Goal: Information Seeking & Learning: Check status

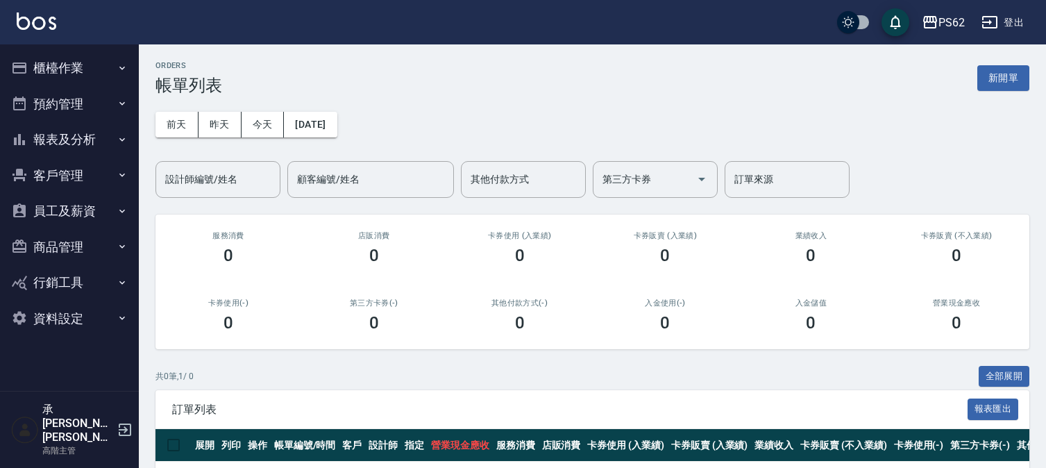
scroll to position [59, 0]
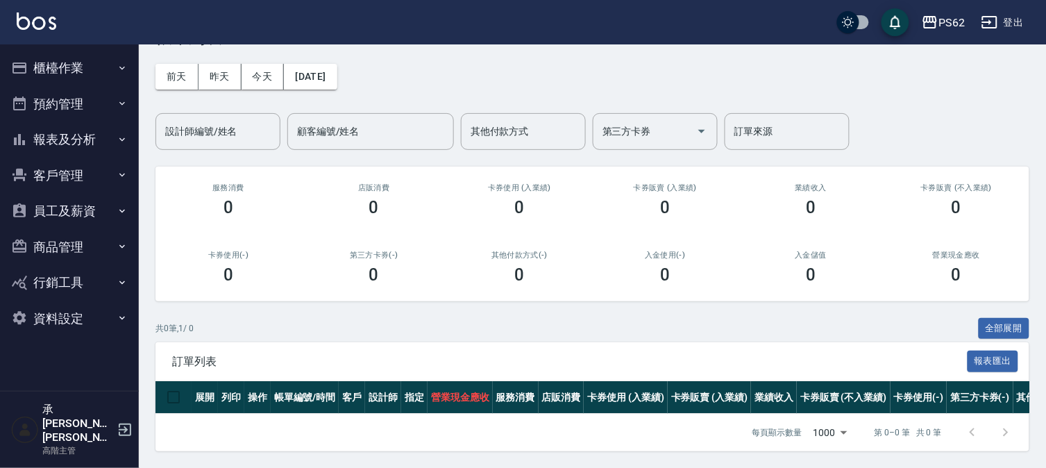
click at [696, 318] on div "共 0 筆, 1 / 0 全部展開" at bounding box center [593, 329] width 874 height 22
click at [75, 135] on button "報表及分析" at bounding box center [70, 139] width 128 height 36
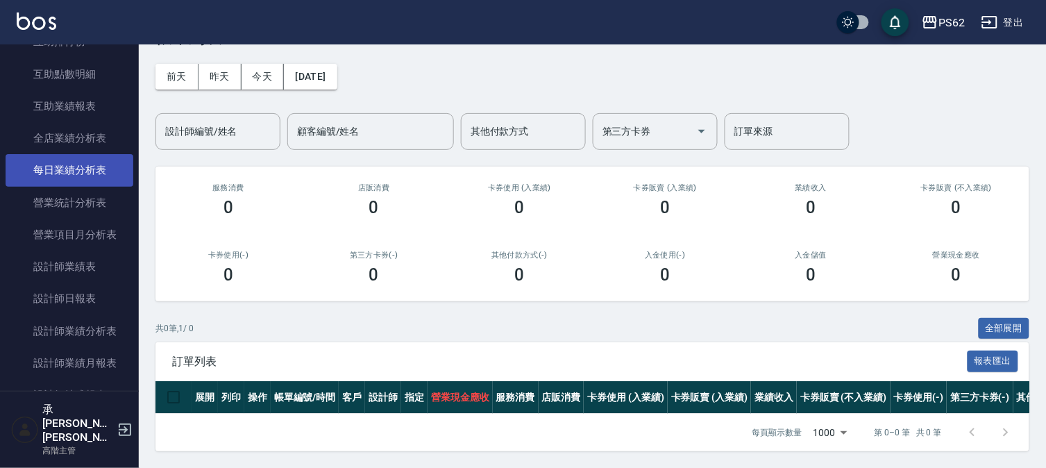
scroll to position [385, 0]
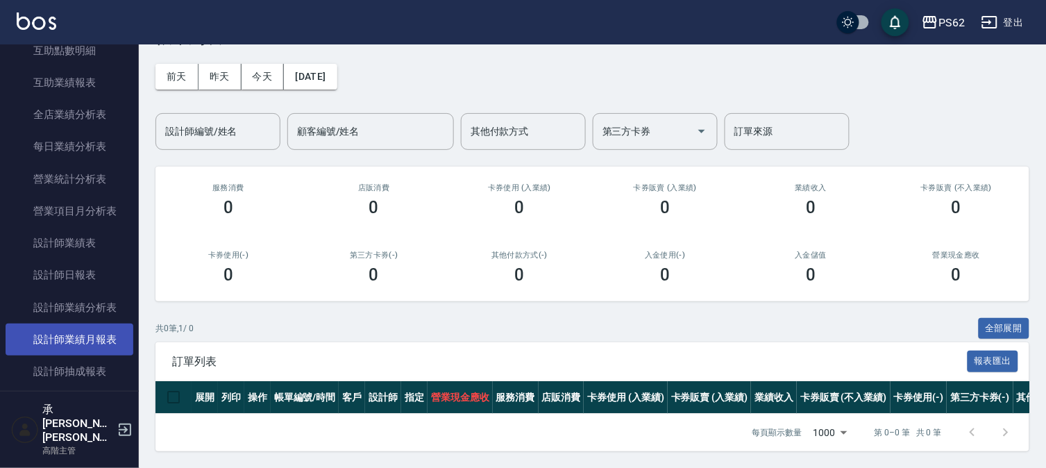
click at [96, 328] on link "設計師業績月報表" at bounding box center [70, 340] width 128 height 32
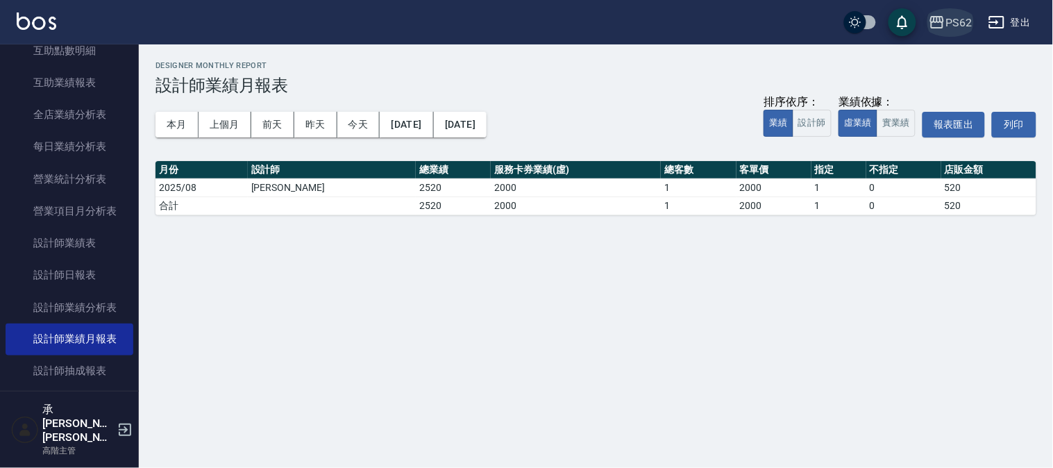
click at [966, 22] on div "PS62" at bounding box center [959, 22] width 26 height 17
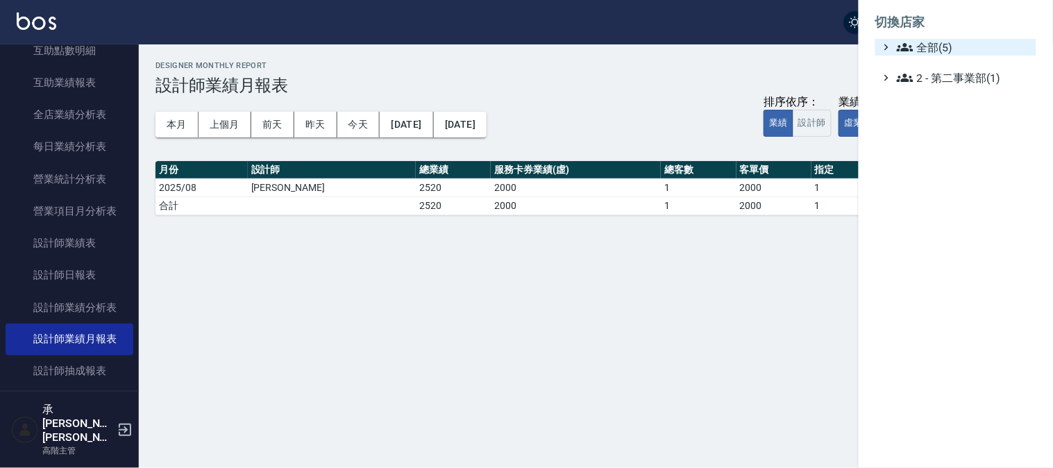
click at [925, 44] on span "全部(5)" at bounding box center [964, 47] width 134 height 17
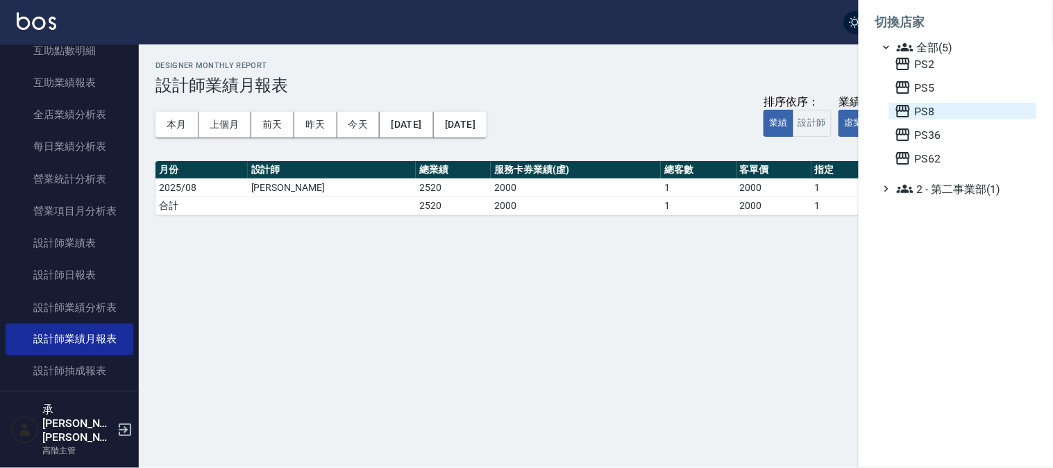
click at [912, 104] on span "PS8" at bounding box center [963, 111] width 136 height 17
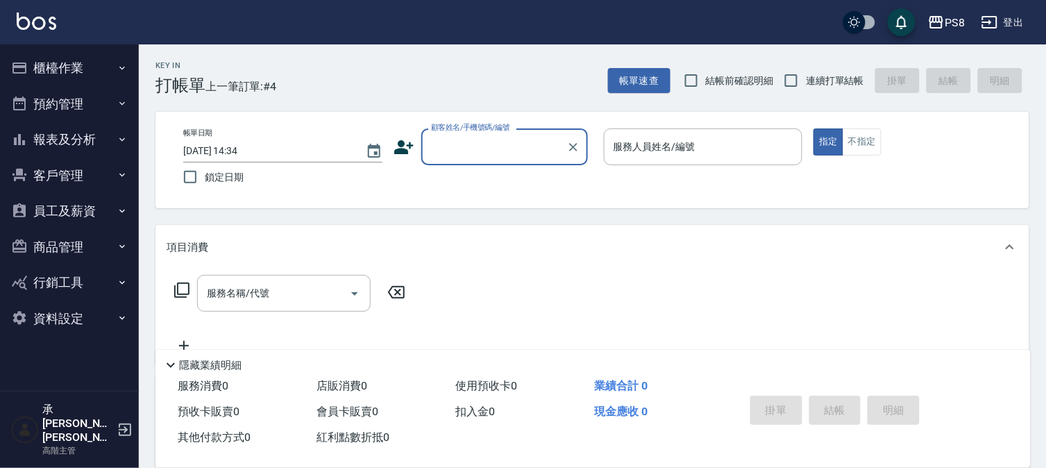
click at [38, 146] on button "報表及分析" at bounding box center [70, 139] width 128 height 36
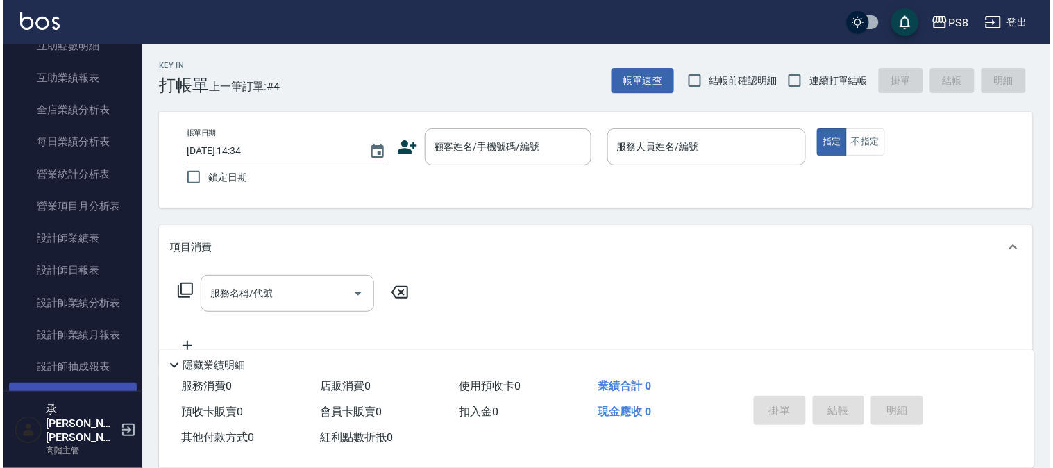
scroll to position [462, 0]
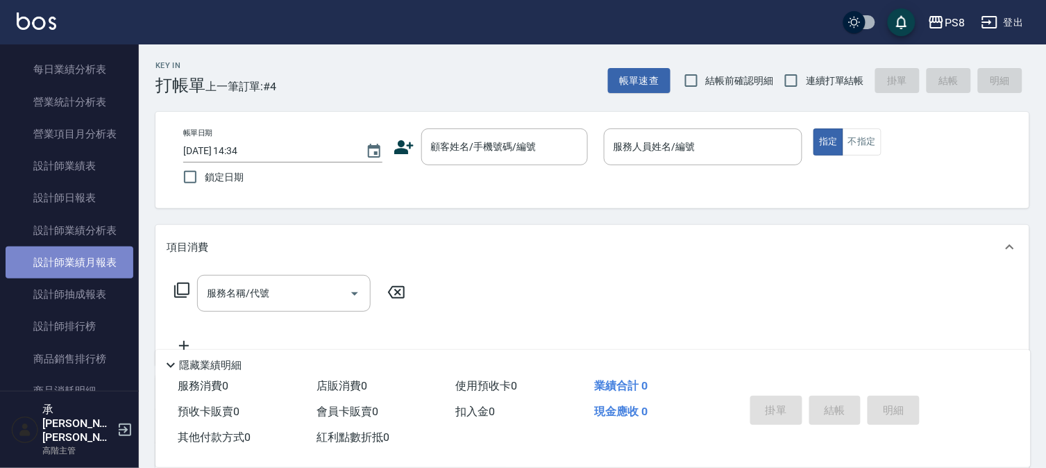
click at [78, 273] on link "設計師業績月報表" at bounding box center [70, 262] width 128 height 32
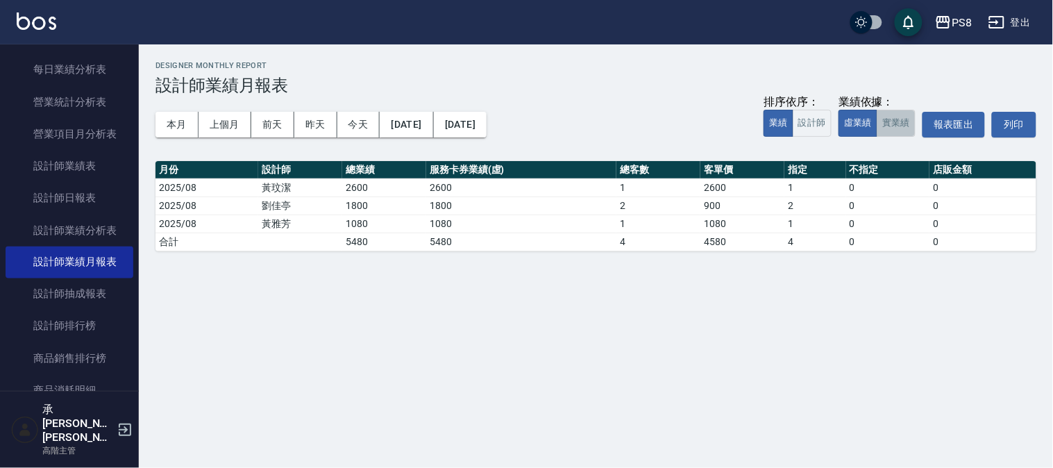
click at [905, 124] on button "實業績" at bounding box center [896, 123] width 39 height 27
click at [191, 133] on button "本月" at bounding box center [177, 125] width 43 height 26
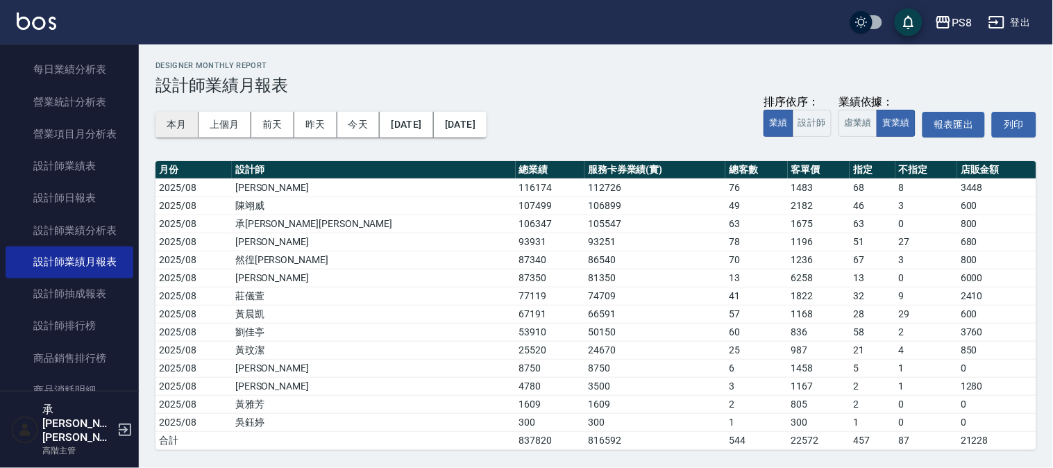
click at [182, 120] on button "本月" at bounding box center [177, 125] width 43 height 26
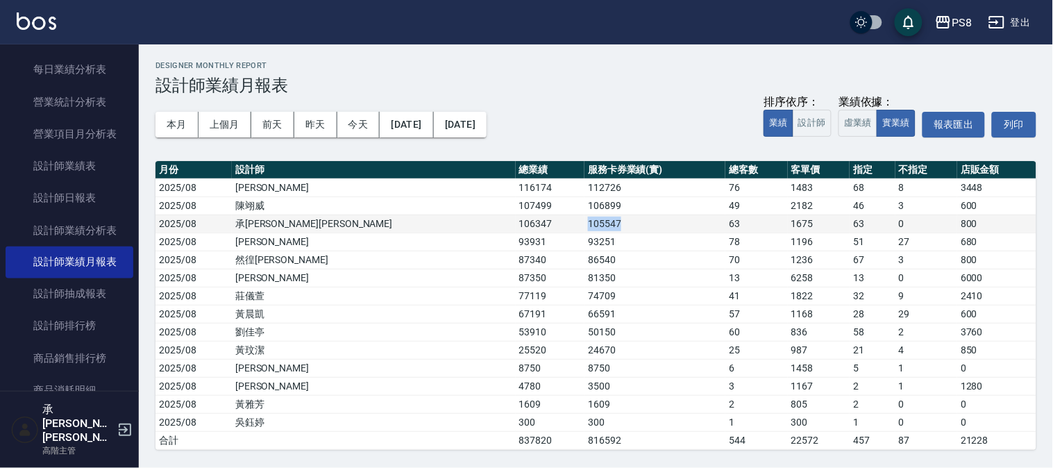
drag, startPoint x: 392, startPoint y: 224, endPoint x: 482, endPoint y: 227, distance: 91.0
click at [482, 227] on tr "2025/08 承[PERSON_NAME]蔡 106347 105547 63 1675 63 0 800" at bounding box center [596, 224] width 881 height 18
click at [585, 227] on td "105547" at bounding box center [655, 224] width 141 height 18
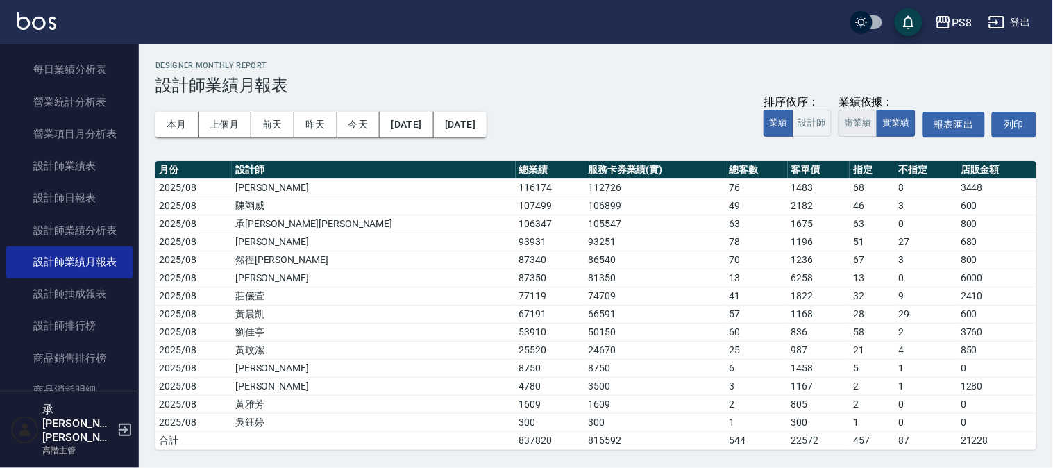
click at [842, 121] on button "虛業績" at bounding box center [858, 123] width 39 height 27
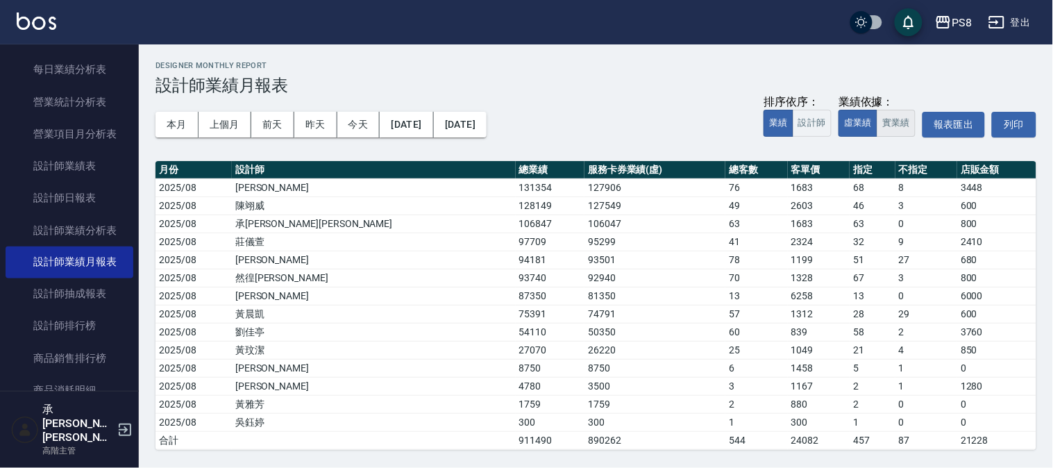
click at [886, 121] on button "實業績" at bounding box center [896, 123] width 39 height 27
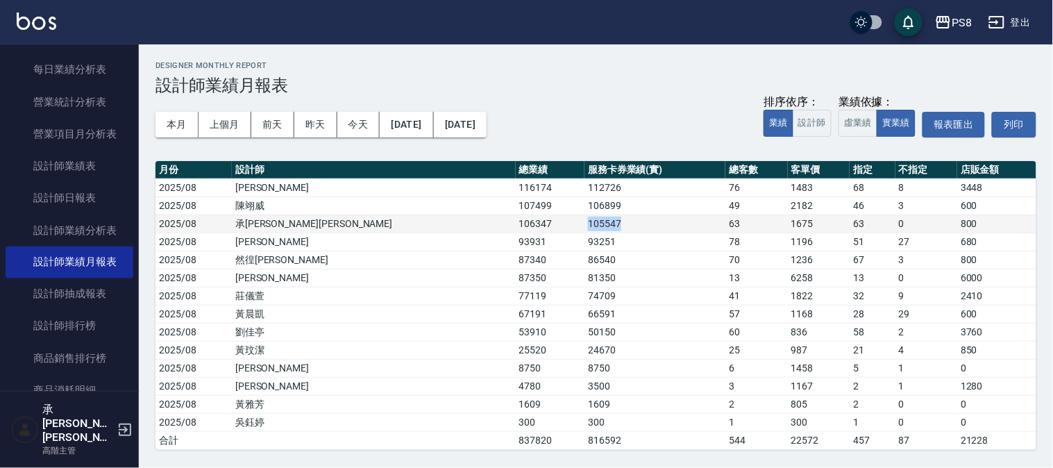
drag, startPoint x: 408, startPoint y: 217, endPoint x: 494, endPoint y: 223, distance: 85.6
click at [494, 223] on tr "2025/08 承[PERSON_NAME]蔡 106347 105547 63 1675 63 0 800" at bounding box center [596, 224] width 881 height 18
click at [585, 223] on td "105547" at bounding box center [655, 224] width 141 height 18
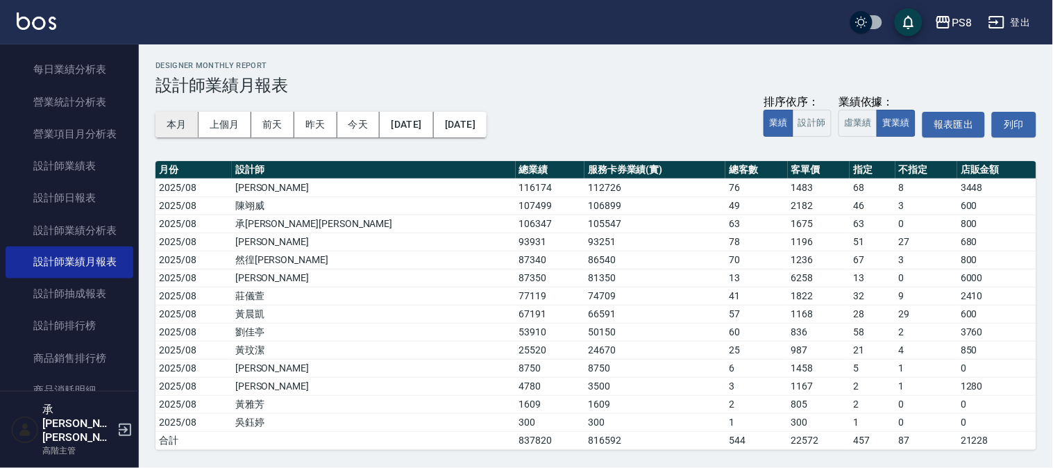
click at [164, 119] on button "本月" at bounding box center [177, 125] width 43 height 26
